Goal: Information Seeking & Learning: Learn about a topic

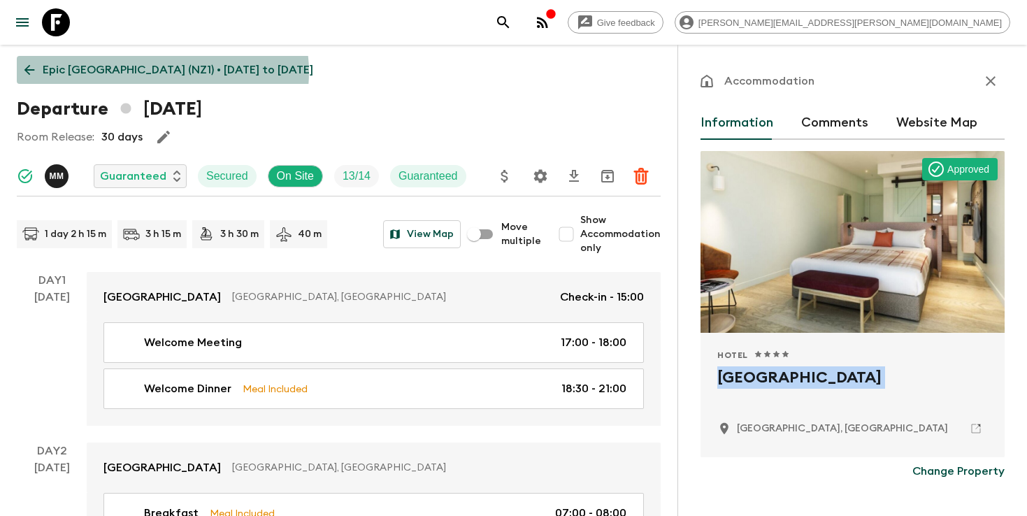
click at [162, 72] on p "Epic [GEOGRAPHIC_DATA] (NZ1) • [DATE] to [DATE]" at bounding box center [178, 70] width 271 height 17
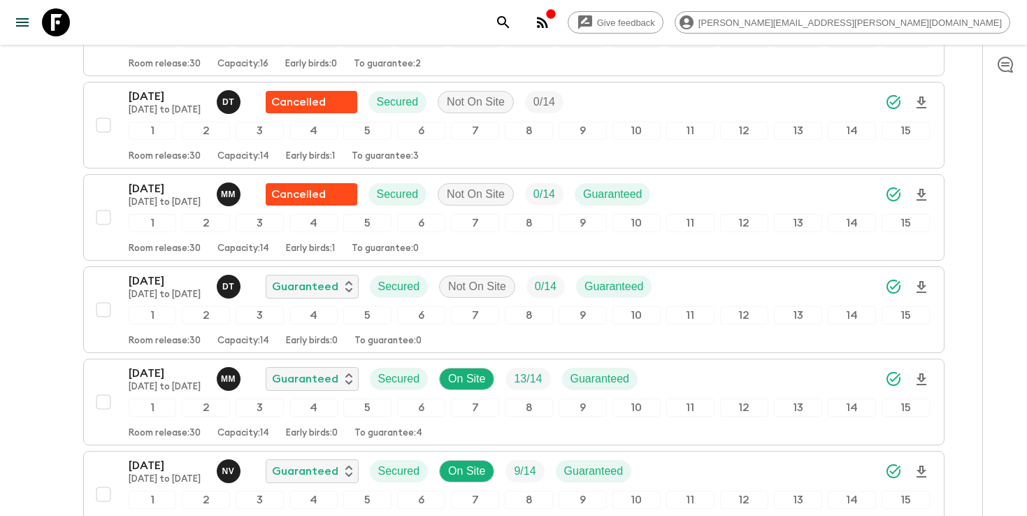
scroll to position [1078, 0]
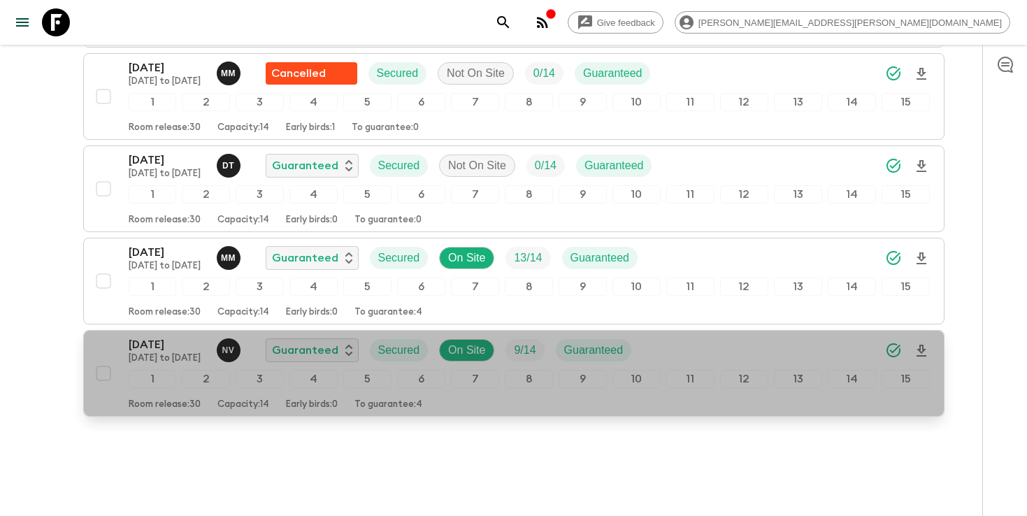
click at [801, 336] on div "[DATE] [DATE] to [DATE] N v Guaranteed Secured On Site 9 / 14 Guaranteed" at bounding box center [529, 350] width 801 height 28
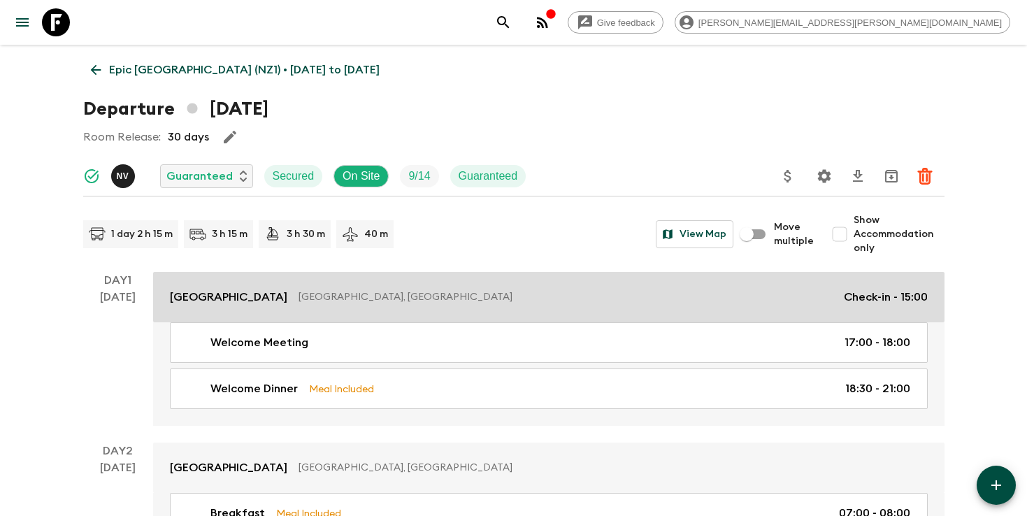
click at [245, 305] on p "[GEOGRAPHIC_DATA]" at bounding box center [228, 297] width 117 height 17
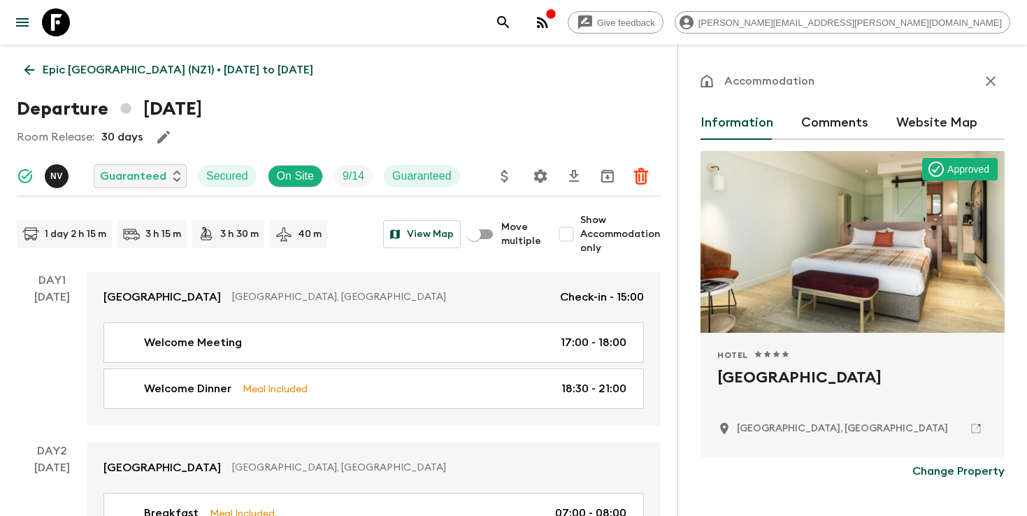
click at [746, 376] on h2 "[GEOGRAPHIC_DATA]" at bounding box center [853, 388] width 271 height 45
copy div "[GEOGRAPHIC_DATA]"
click at [518, 33] on button "search adventures" at bounding box center [504, 22] width 28 height 28
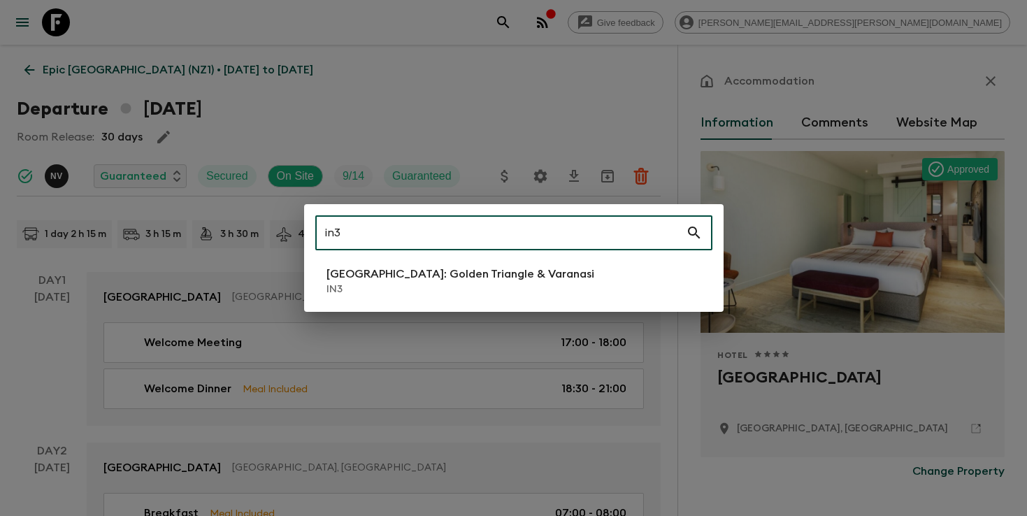
type input "in3"
click at [342, 283] on p "IN3" at bounding box center [461, 290] width 268 height 14
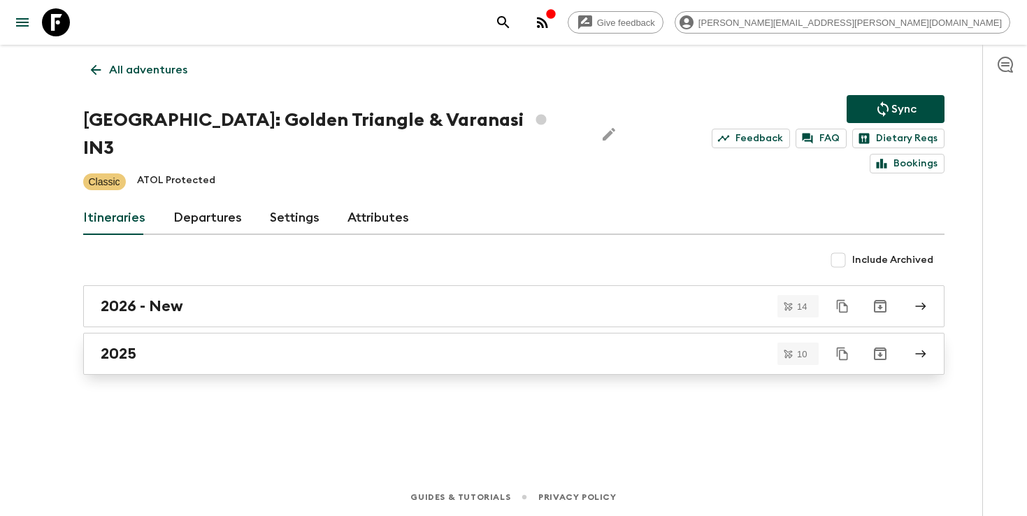
click at [141, 345] on div "2025" at bounding box center [501, 354] width 800 height 18
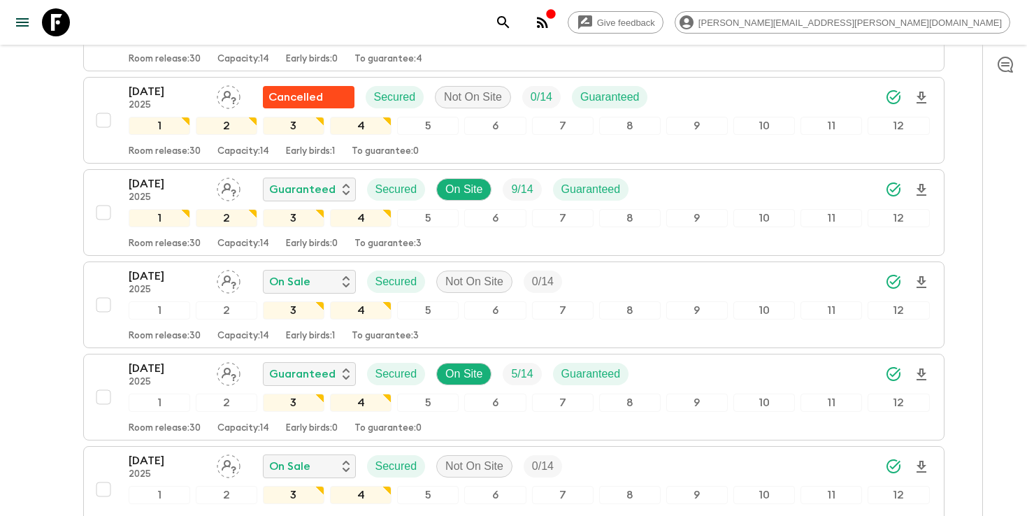
scroll to position [413, 0]
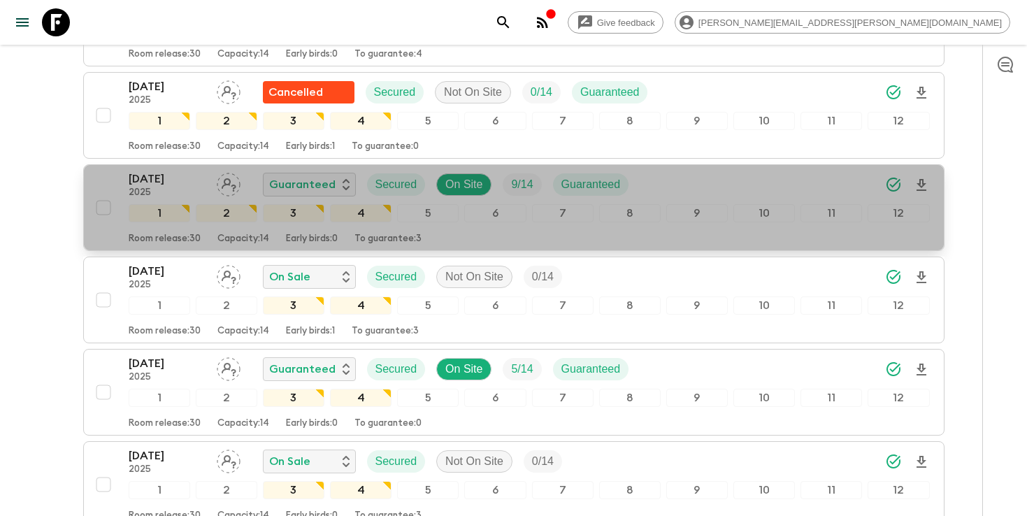
click at [674, 171] on div "[DATE] 2025 Guaranteed Secured On Site 9 / 14 Guaranteed" at bounding box center [529, 185] width 801 height 28
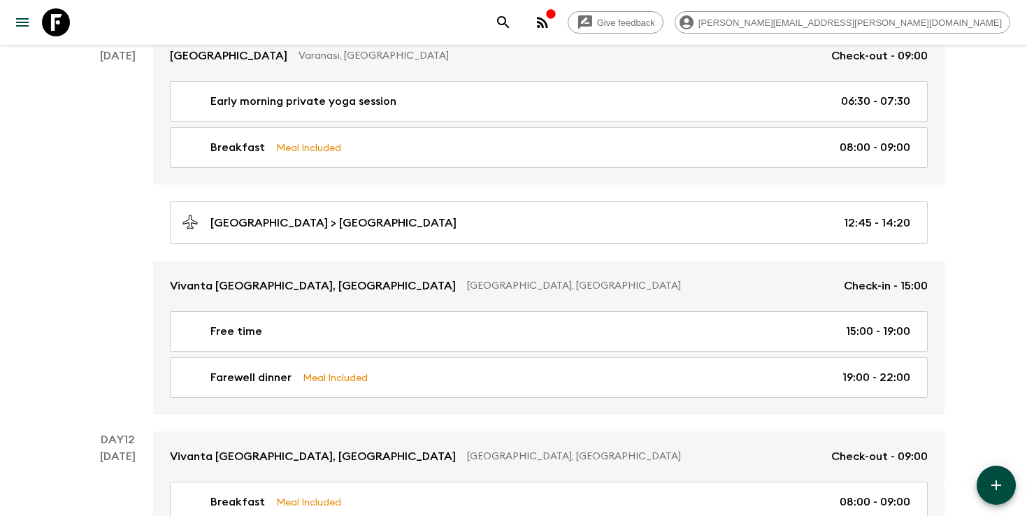
scroll to position [3382, 0]
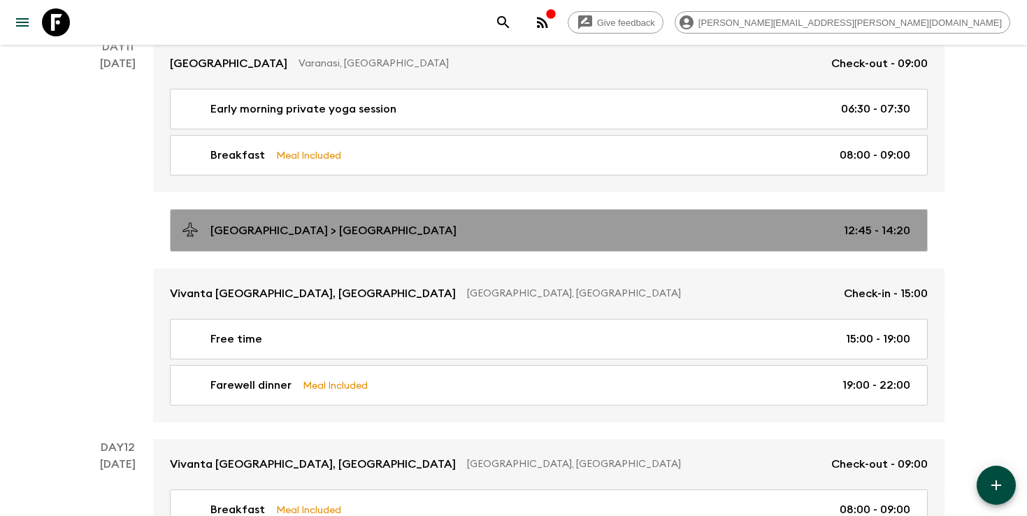
click at [377, 233] on div "[GEOGRAPHIC_DATA] > [GEOGRAPHIC_DATA] 12:45 - 14:20" at bounding box center [546, 230] width 729 height 19
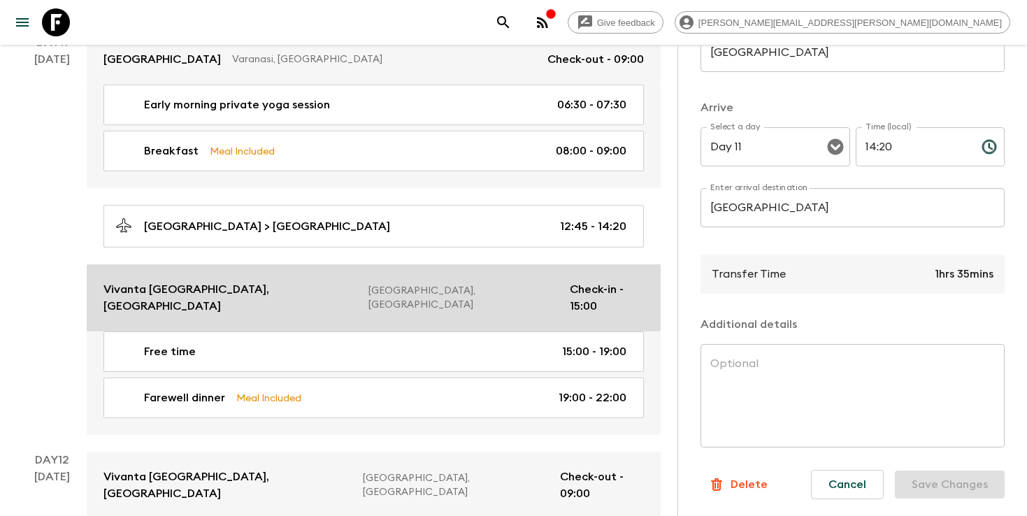
scroll to position [3398, 0]
